Goal: Contribute content

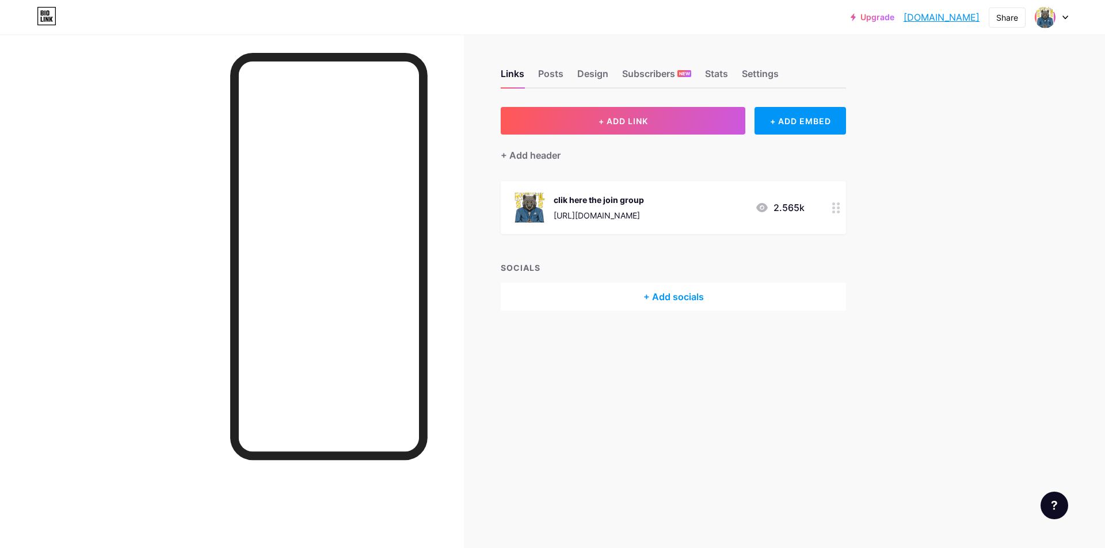
click at [644, 211] on div "[URL][DOMAIN_NAME]" at bounding box center [599, 215] width 90 height 12
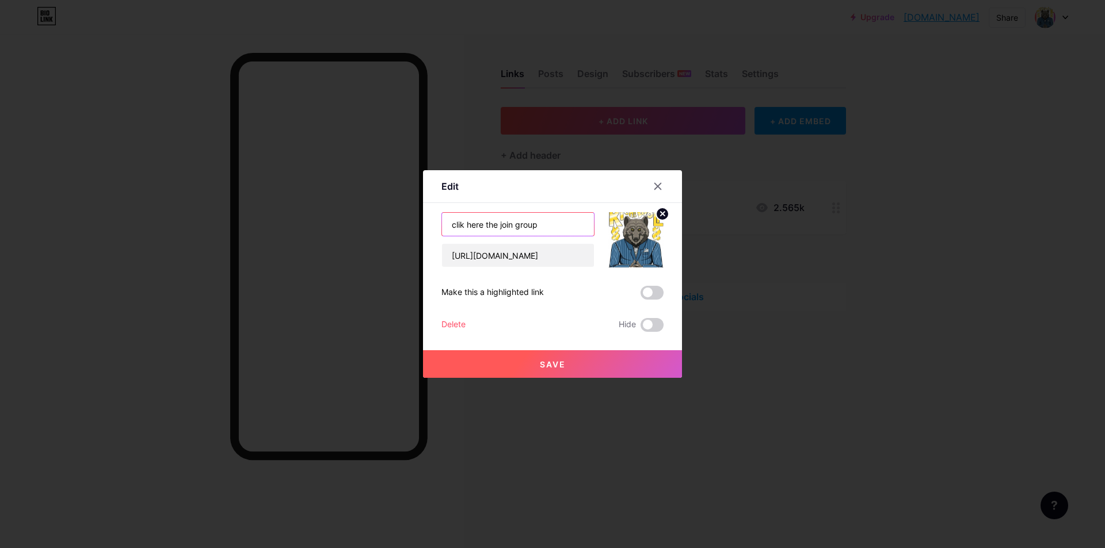
click at [539, 229] on input "clik here the join group" at bounding box center [518, 224] width 152 height 23
click at [532, 249] on input "[URL][DOMAIN_NAME]" at bounding box center [518, 255] width 152 height 23
drag, startPoint x: 532, startPoint y: 249, endPoint x: 561, endPoint y: 339, distance: 94.7
click at [532, 249] on input "[URL][DOMAIN_NAME]" at bounding box center [518, 255] width 152 height 23
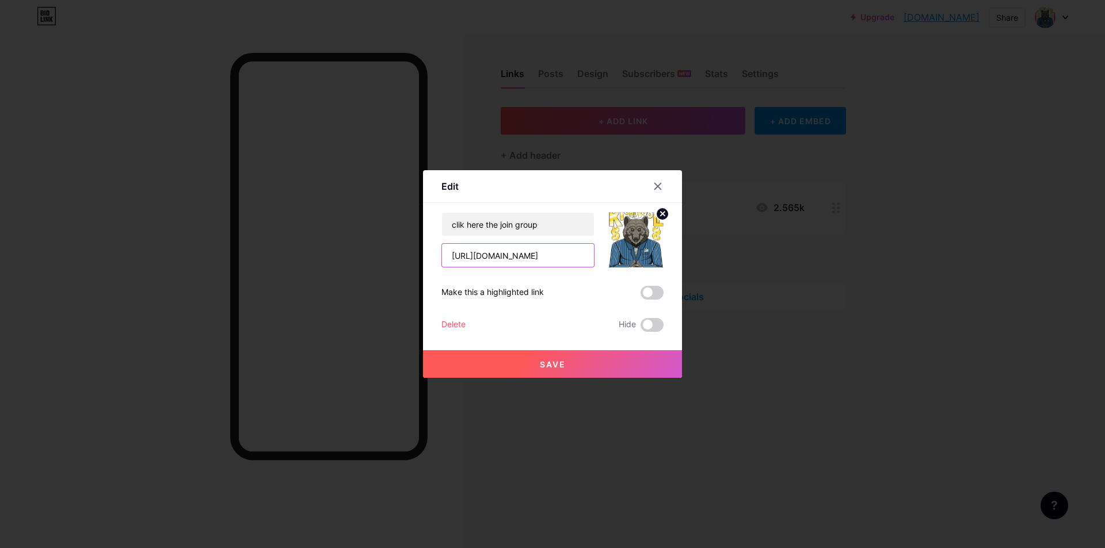
paste input "[DOMAIN_NAME][URL]"
type input "[URL][DOMAIN_NAME]"
click at [552, 357] on button "Save" at bounding box center [552, 365] width 259 height 28
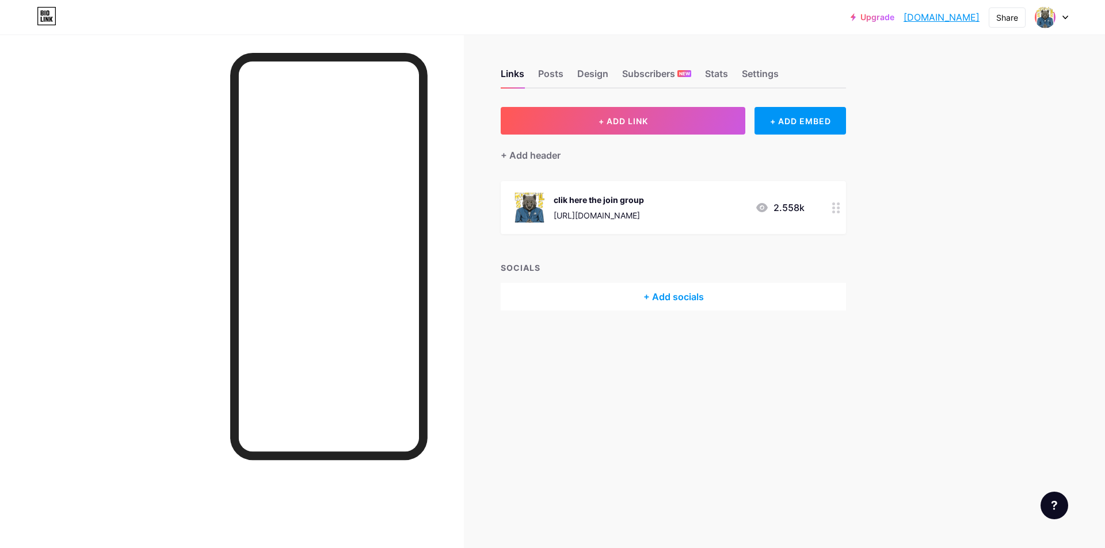
drag, startPoint x: 1073, startPoint y: 344, endPoint x: 1056, endPoint y: 346, distance: 18.1
click at [1073, 343] on div "Upgrade moregroup.bio.l... [DOMAIN_NAME] Share Switch accounts Baconchoad [DOMA…" at bounding box center [552, 274] width 1105 height 548
